Goal: Information Seeking & Learning: Find specific fact

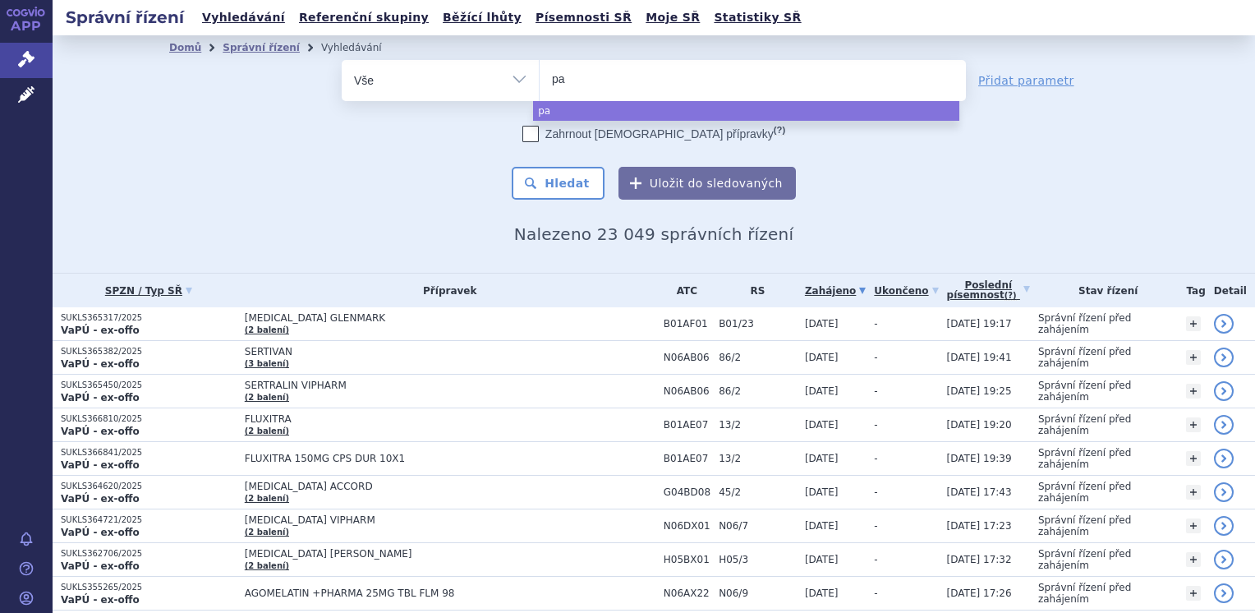
select select
type input "pad"
type input "padc"
type input "padce"
type input "padcev"
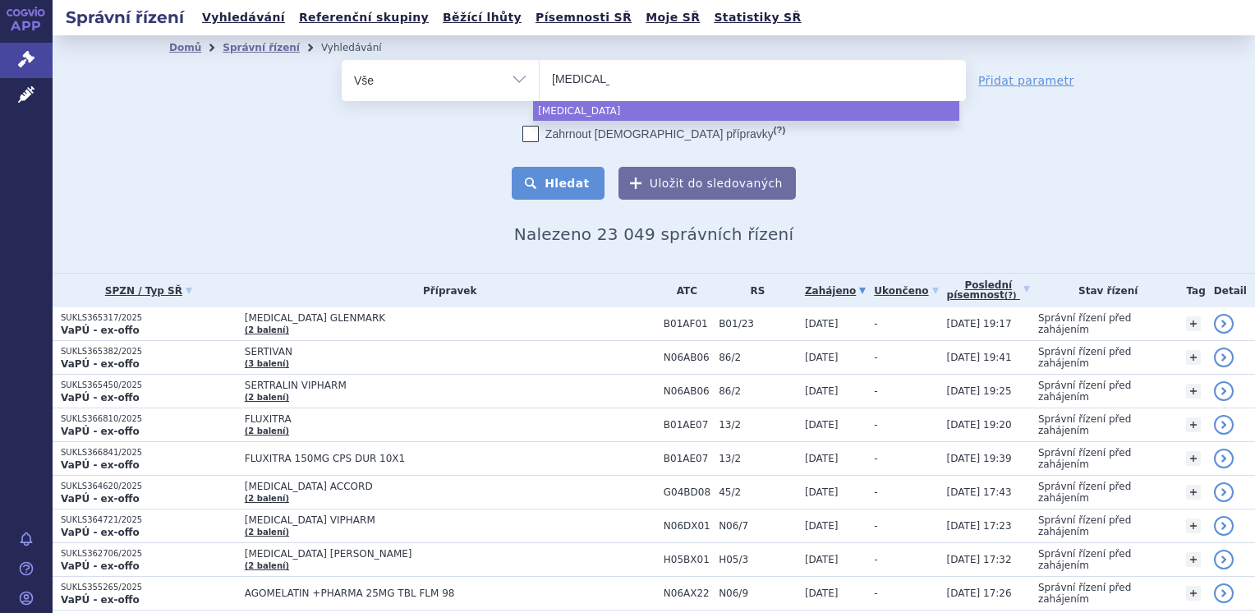
select select "padcev"
click at [557, 192] on button "Hledat" at bounding box center [558, 183] width 93 height 33
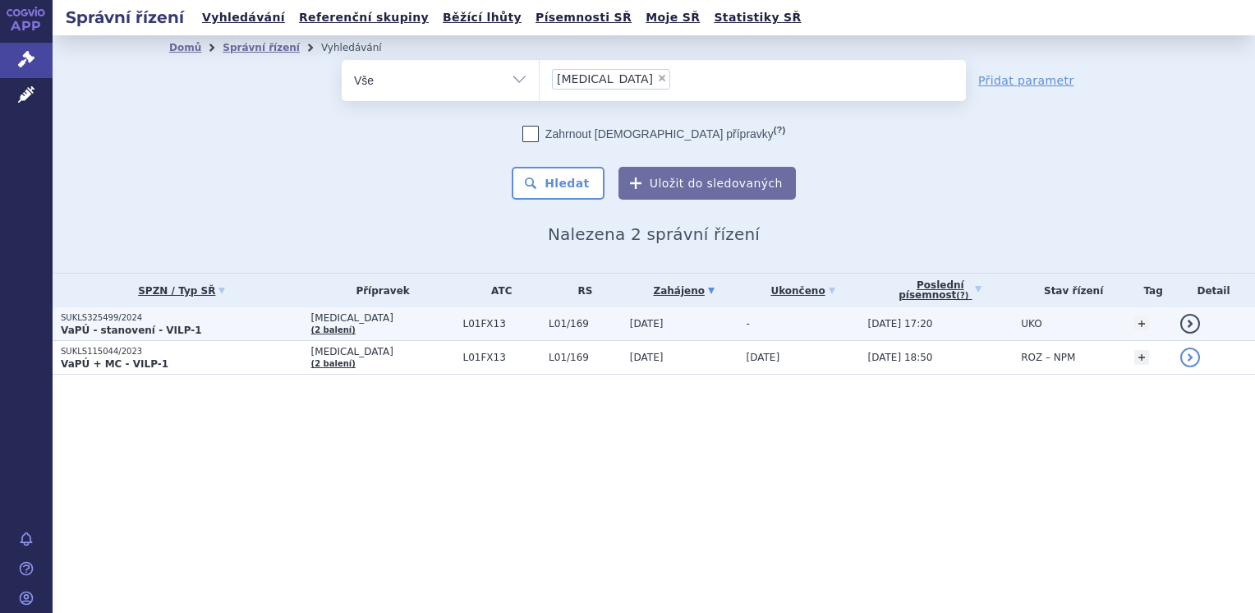
click at [177, 333] on strong "VaPÚ - stanovení - VILP-1" at bounding box center [131, 329] width 141 height 11
